Goal: Task Accomplishment & Management: Use online tool/utility

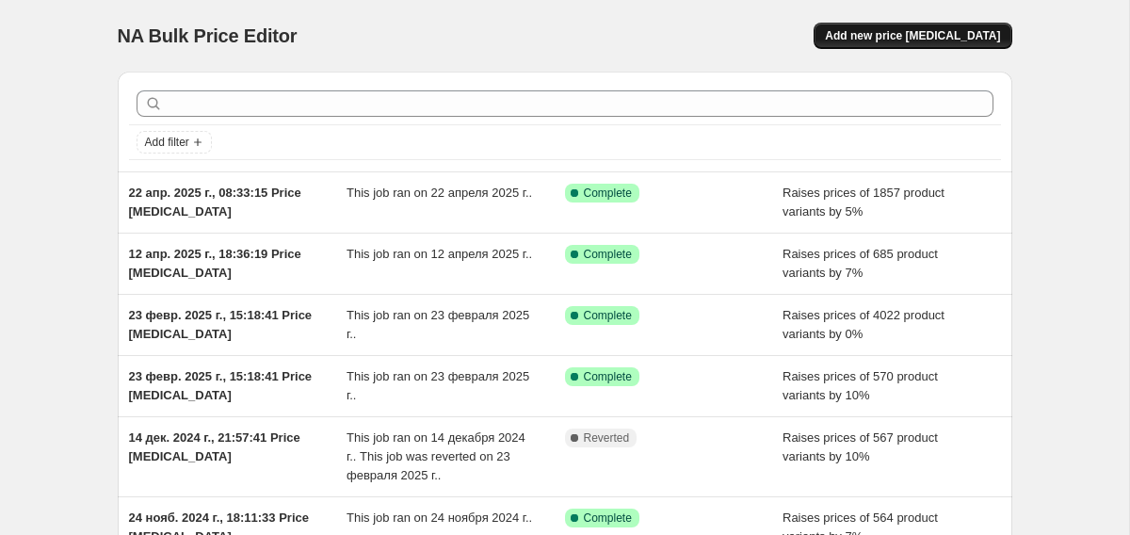
click at [976, 41] on span "Add new price [MEDICAL_DATA]" at bounding box center [912, 35] width 175 height 15
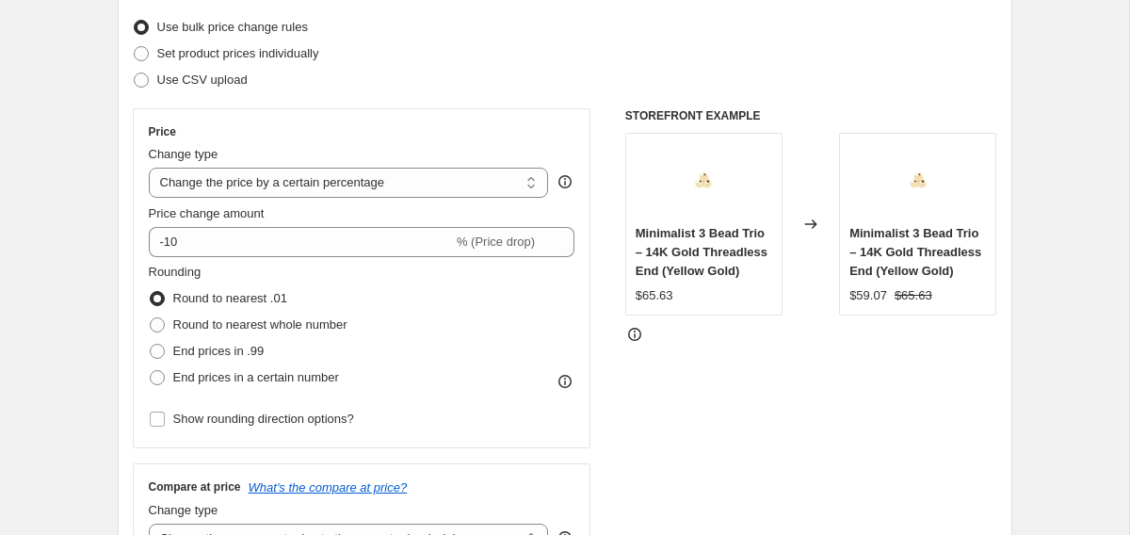
scroll to position [242, 0]
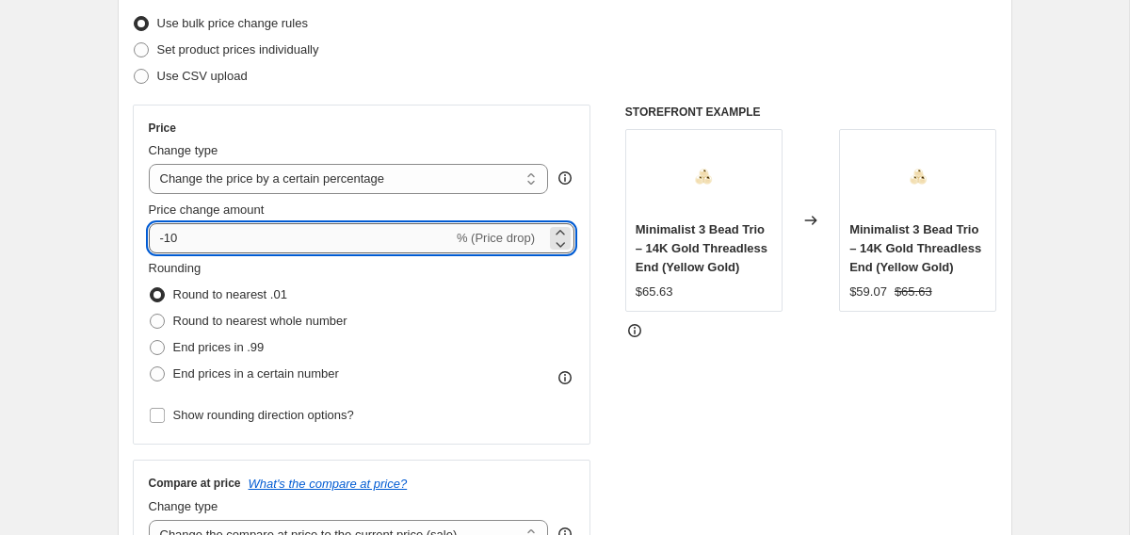
click at [289, 239] on input "-10" at bounding box center [301, 238] width 304 height 30
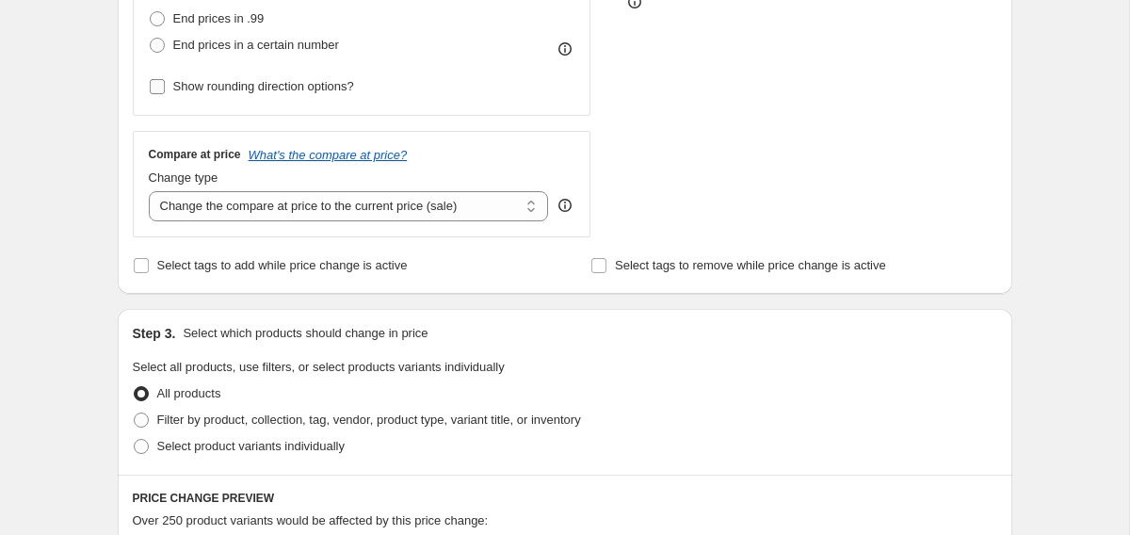
scroll to position [581, 0]
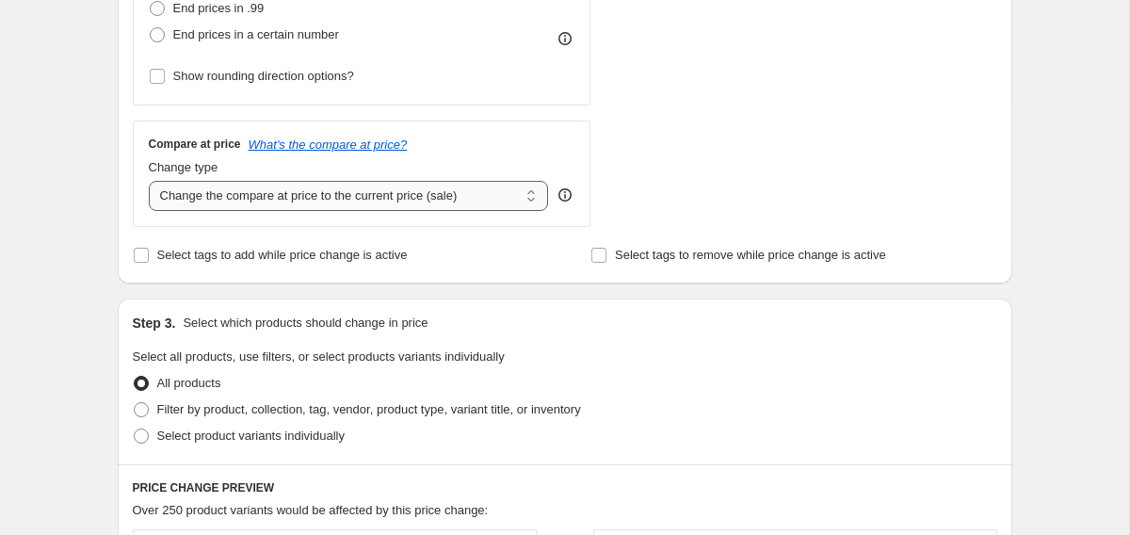
click at [333, 189] on select "Change the compare at price to the current price (sale) Change the compare at p…" at bounding box center [349, 196] width 400 height 30
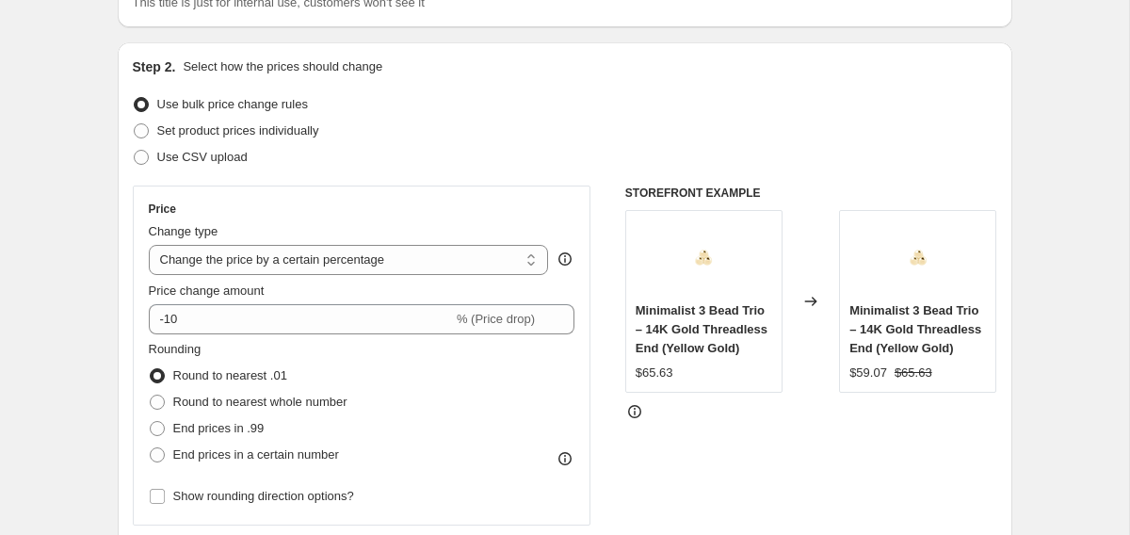
scroll to position [224, 0]
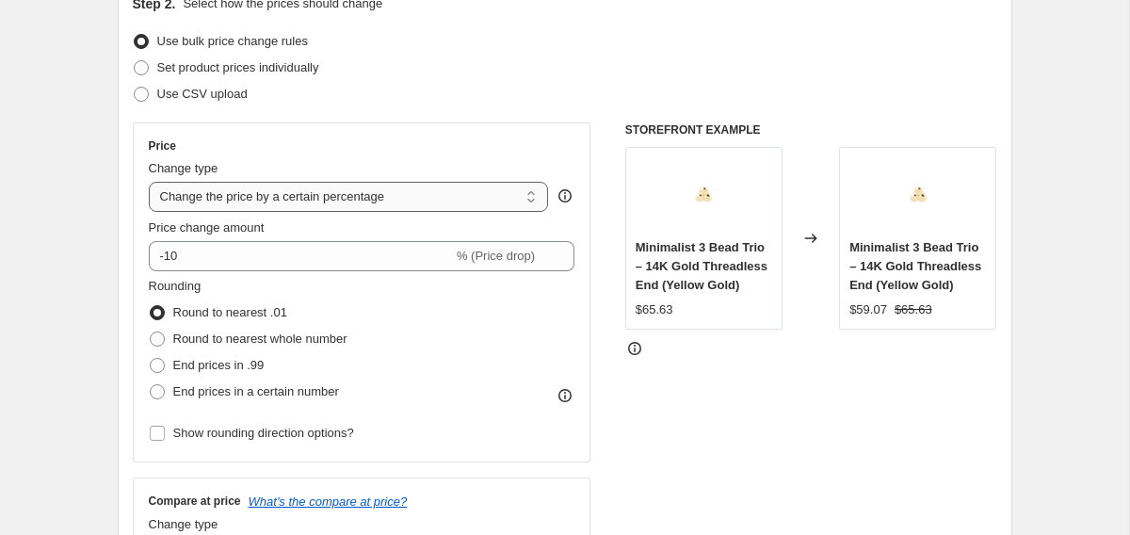
click at [252, 193] on select "Change the price to a certain amount Change the price by a certain amount Chang…" at bounding box center [349, 197] width 400 height 30
select select "no_change"
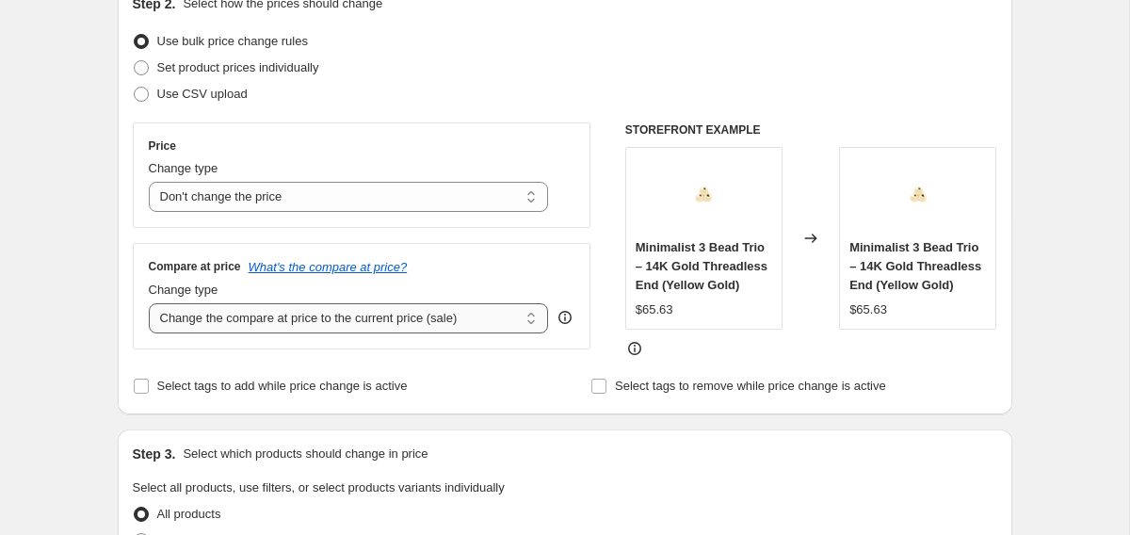
click at [231, 319] on select "Change the compare at price to the current price (sale) Change the compare at p…" at bounding box center [349, 318] width 400 height 30
select select "no_change"
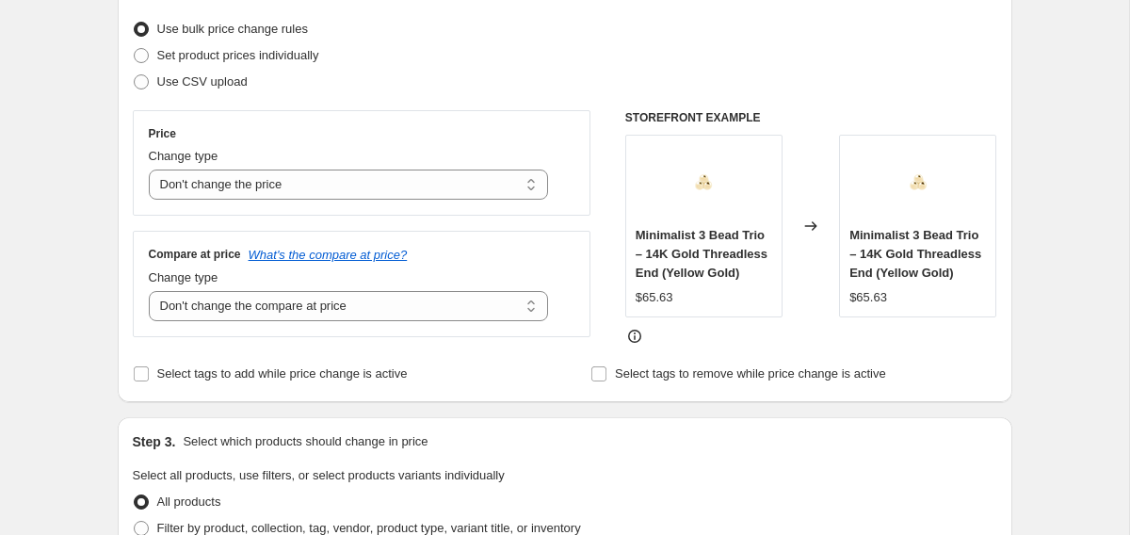
scroll to position [202, 0]
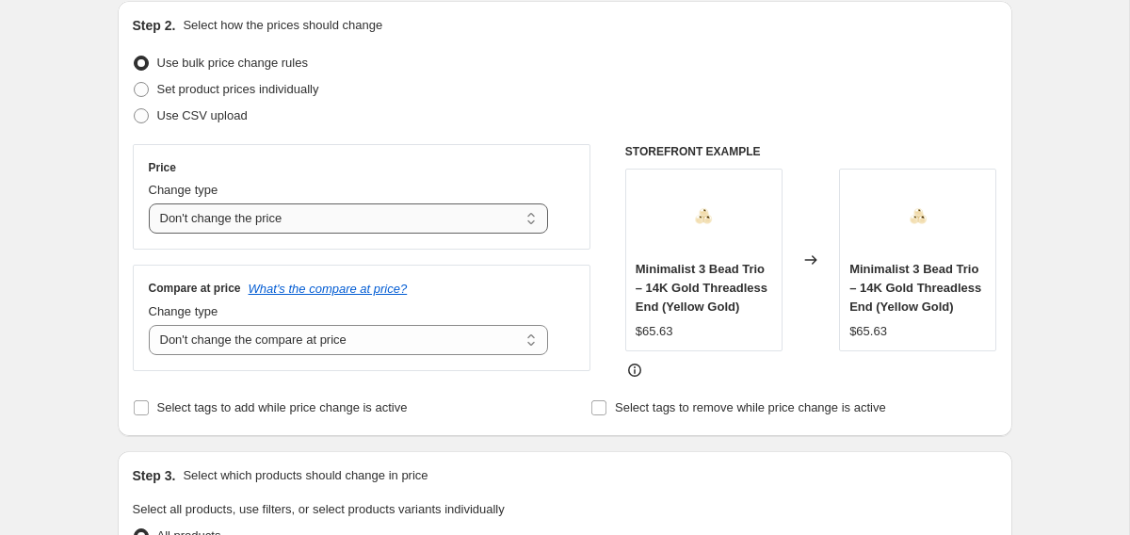
click at [262, 210] on select "Change the price to a certain amount Change the price by a certain amount Chang…" at bounding box center [349, 218] width 400 height 30
select select "pc"
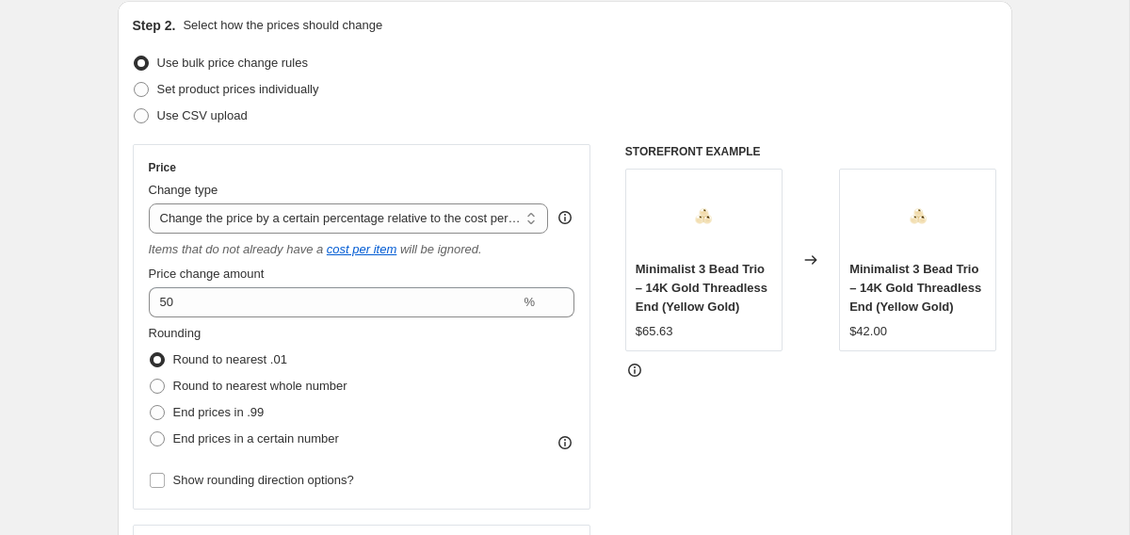
click at [325, 271] on div "Price change amount" at bounding box center [362, 274] width 427 height 19
click at [384, 246] on icon "cost per item" at bounding box center [362, 249] width 70 height 14
click at [333, 208] on select "Change the price to a certain amount Change the price by a certain amount Chang…" at bounding box center [349, 218] width 400 height 30
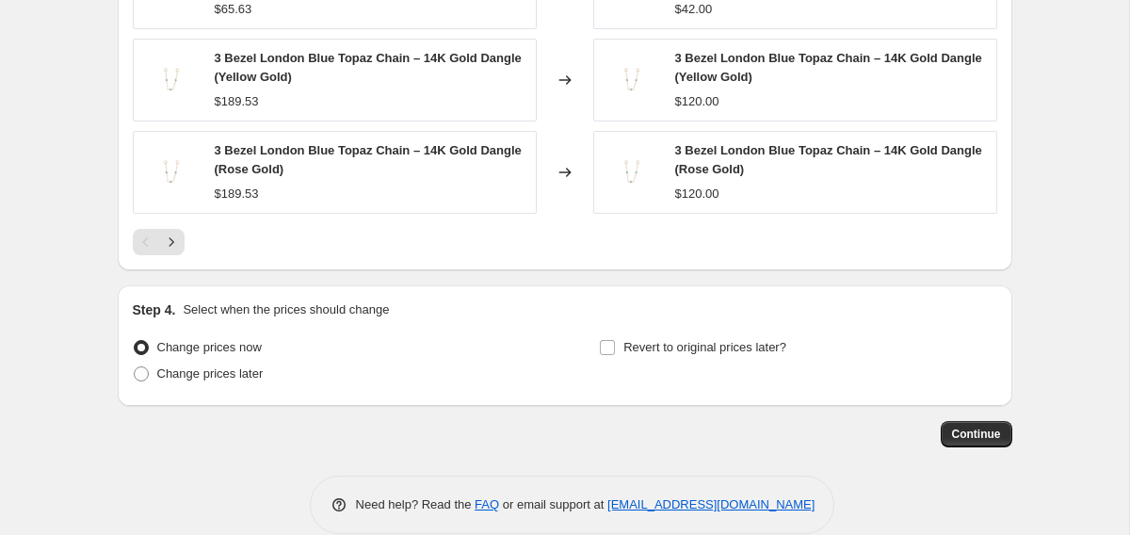
scroll to position [1376, 0]
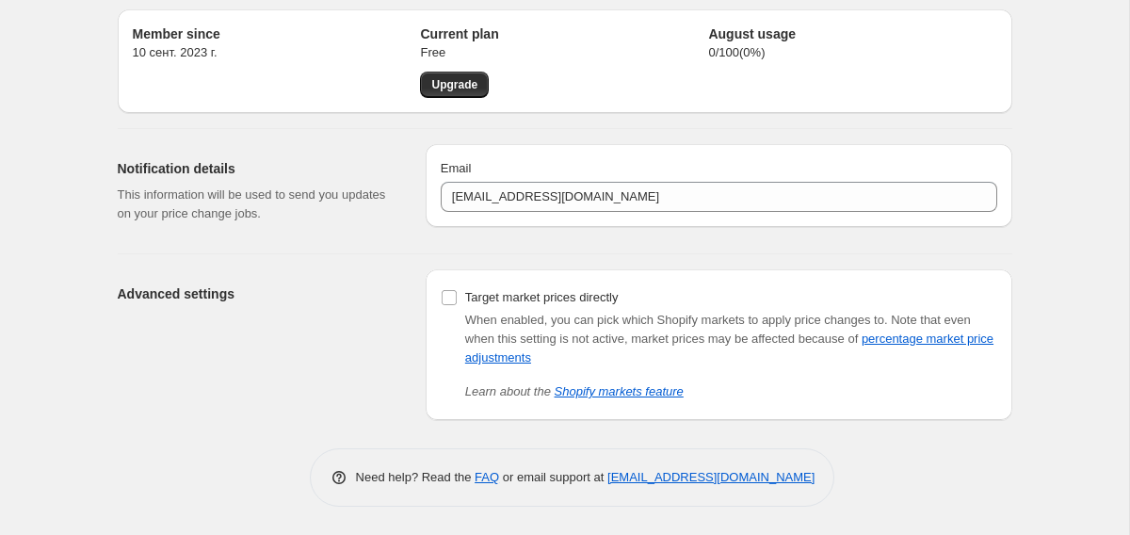
scroll to position [62, 0]
click at [448, 297] on input "Target market prices directly" at bounding box center [449, 297] width 15 height 15
checkbox input "true"
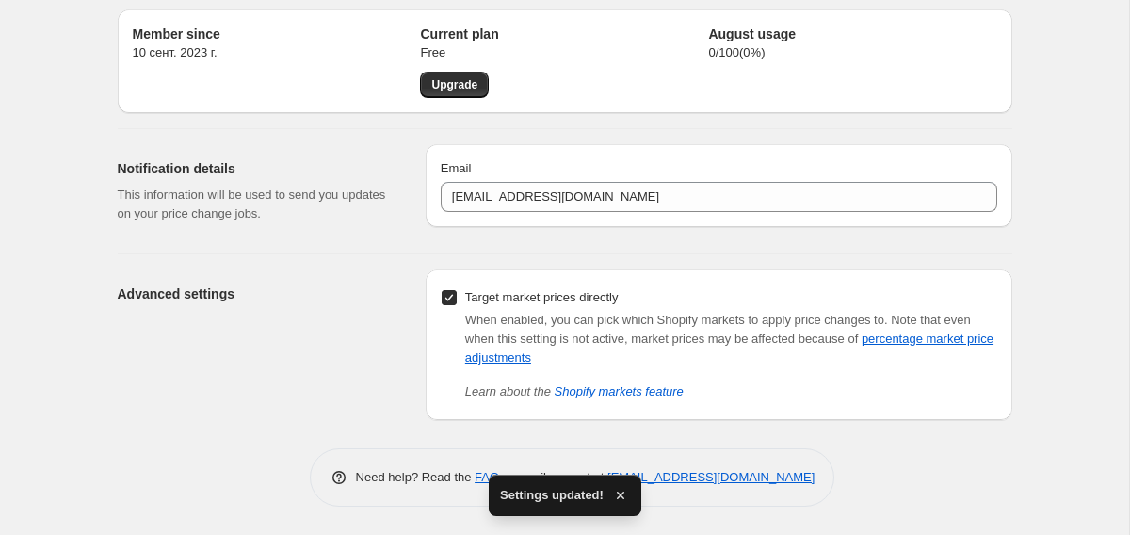
click at [294, 401] on div "Advanced settings" at bounding box center [264, 344] width 293 height 151
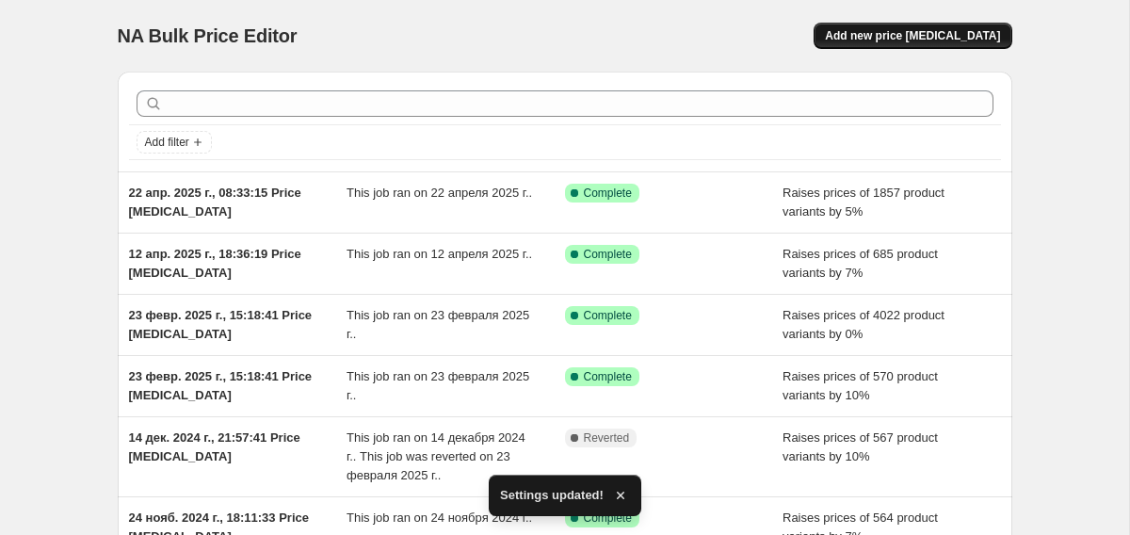
click at [865, 35] on span "Add new price [MEDICAL_DATA]" at bounding box center [912, 35] width 175 height 15
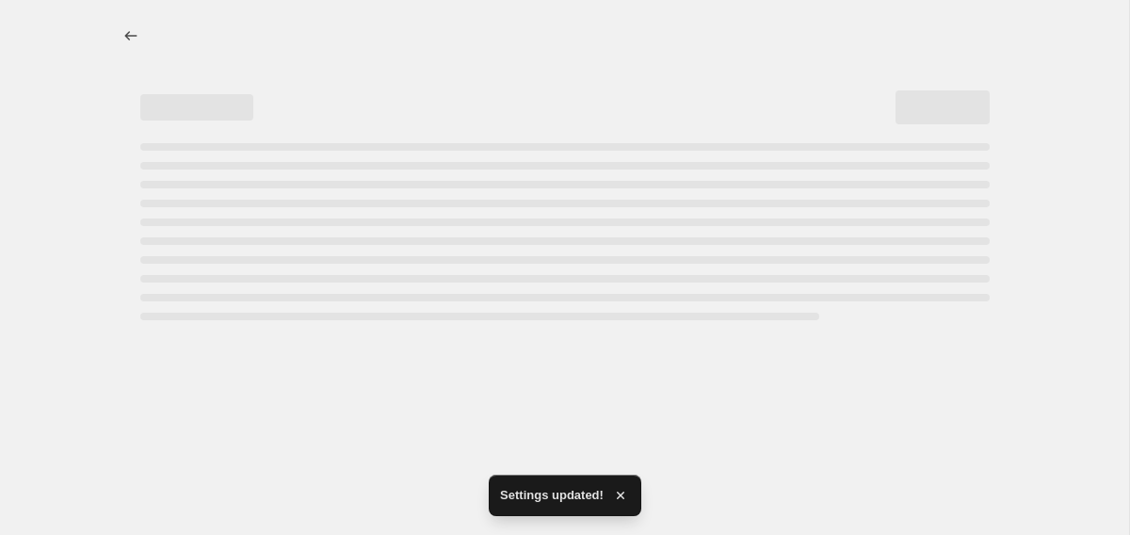
select select "percentage"
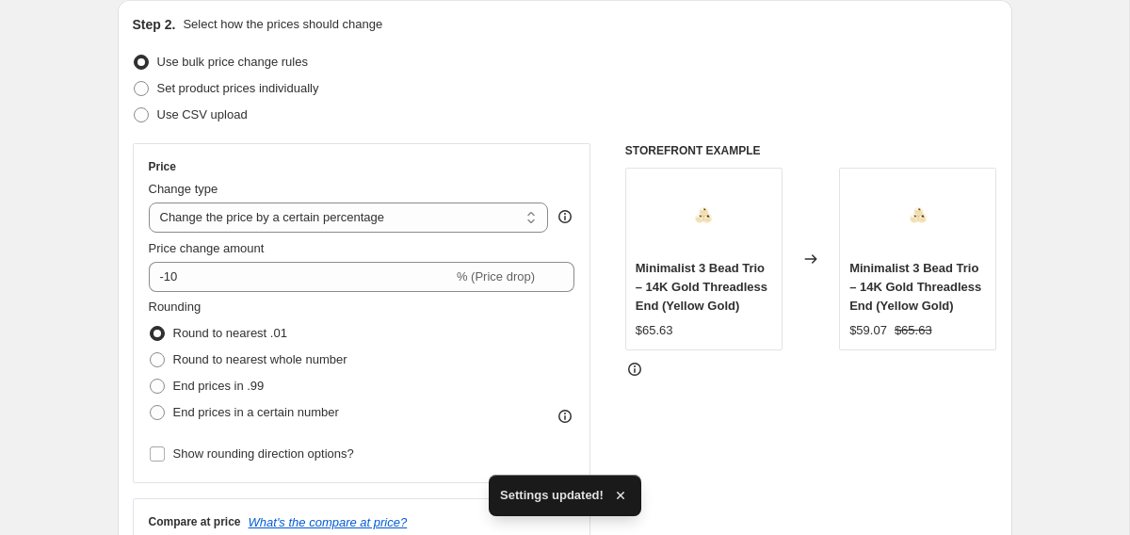
scroll to position [204, 0]
click at [296, 219] on select "Change the price to a certain amount Change the price by a certain amount Chang…" at bounding box center [349, 216] width 400 height 30
